Goal: Complete application form

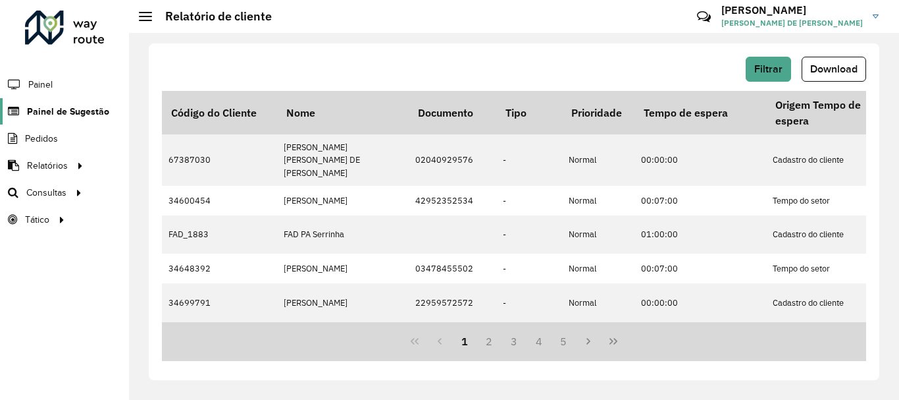
click at [44, 105] on span "Painel de Sugestão" at bounding box center [68, 112] width 82 height 14
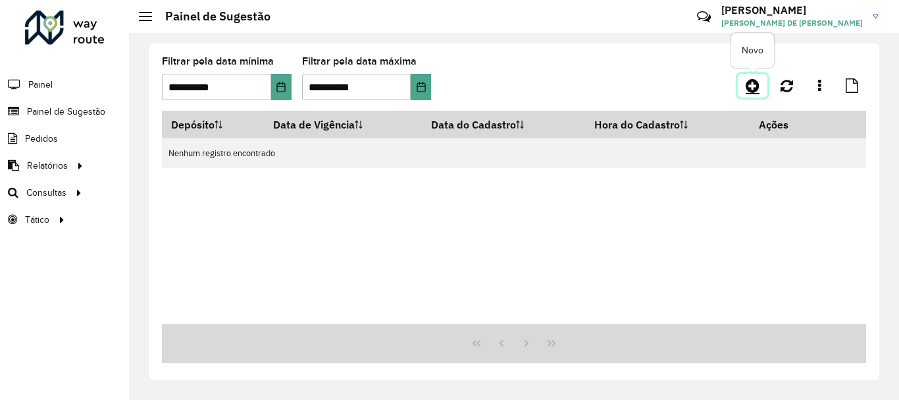
click at [750, 83] on icon at bounding box center [753, 86] width 14 height 16
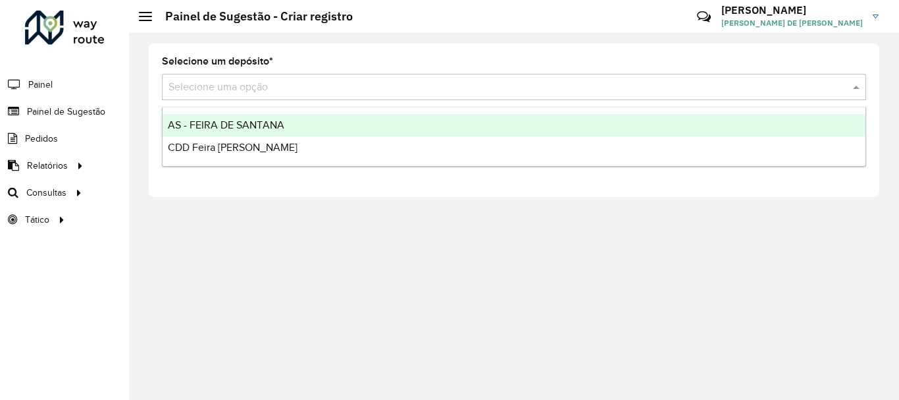
click at [232, 84] on input "text" at bounding box center [501, 88] width 665 height 16
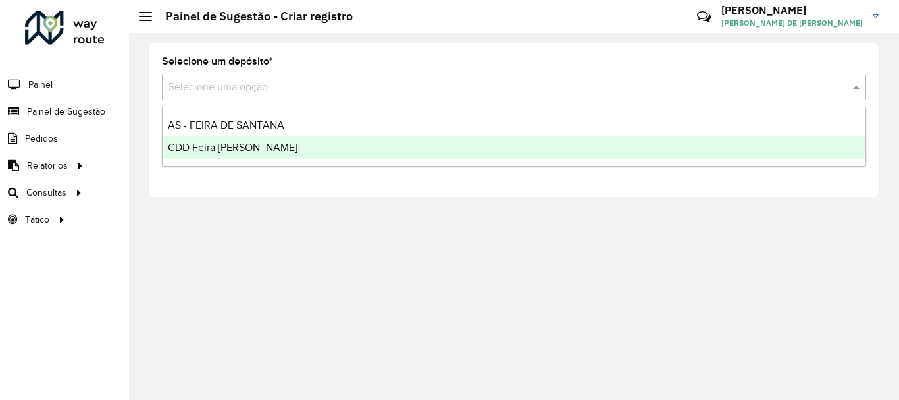
click at [230, 149] on span "CDD Feira [PERSON_NAME]" at bounding box center [233, 147] width 130 height 11
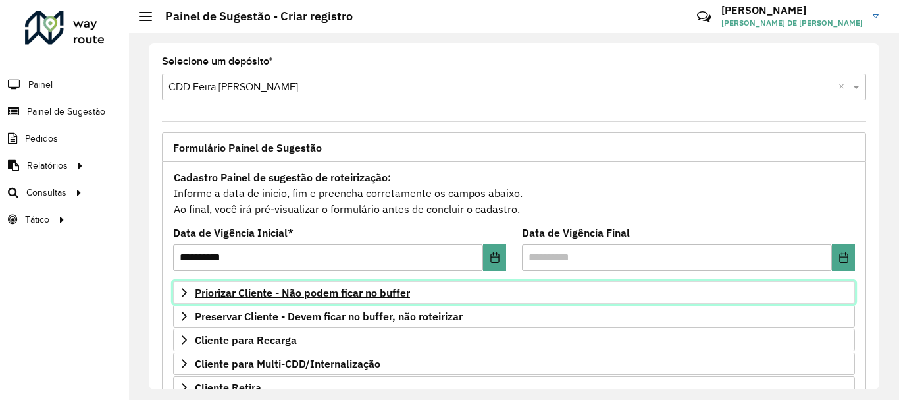
drag, startPoint x: 344, startPoint y: 290, endPoint x: 362, endPoint y: 290, distance: 17.8
click at [345, 290] on span "Priorizar Cliente - Não podem ficar no buffer" at bounding box center [302, 292] width 215 height 11
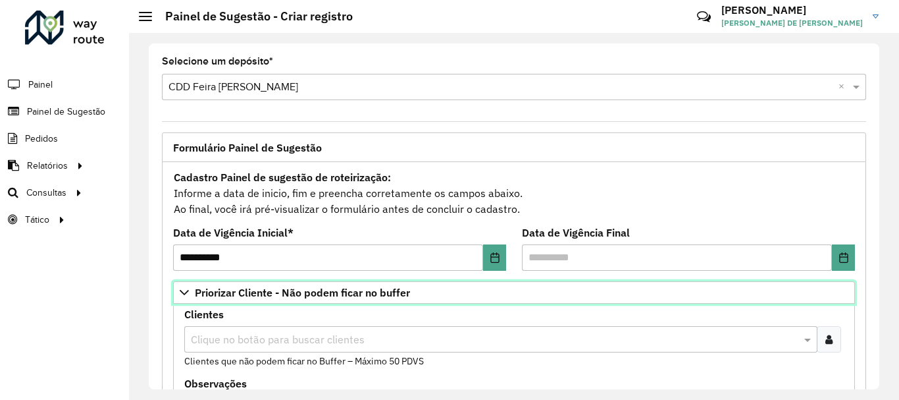
scroll to position [197, 0]
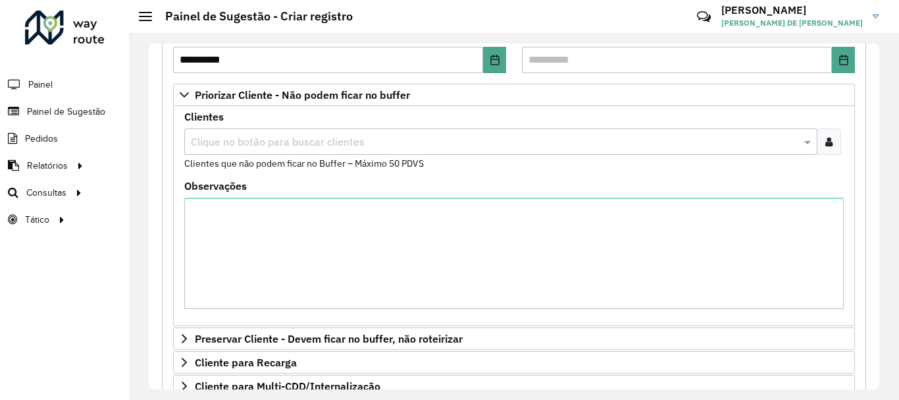
click at [827, 140] on icon at bounding box center [828, 141] width 7 height 11
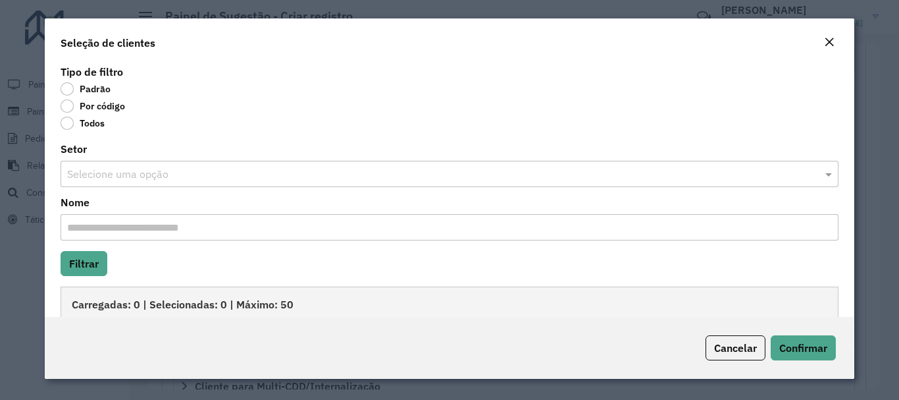
click at [65, 106] on label "Por código" at bounding box center [93, 105] width 65 height 13
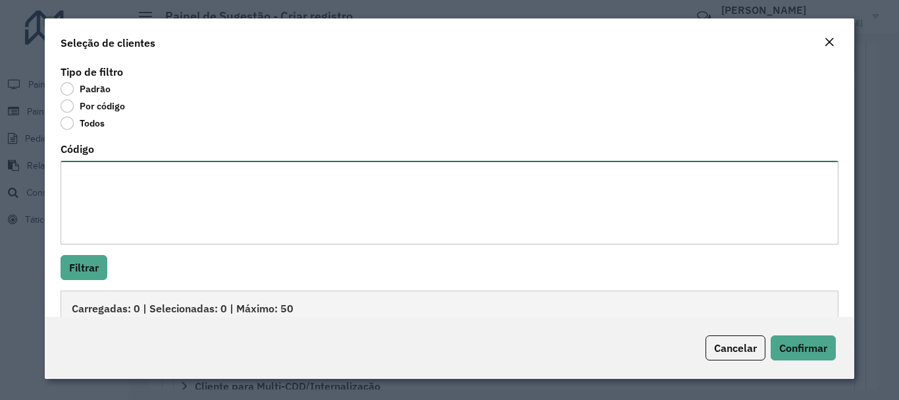
click at [134, 186] on textarea "Código" at bounding box center [449, 203] width 777 height 84
